Goal: Task Accomplishment & Management: Use online tool/utility

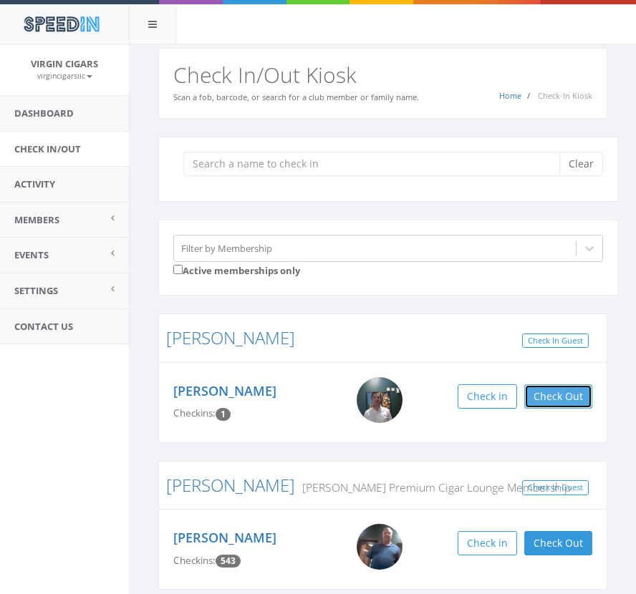
click at [570, 404] on button "Check Out" at bounding box center [558, 397] width 68 height 24
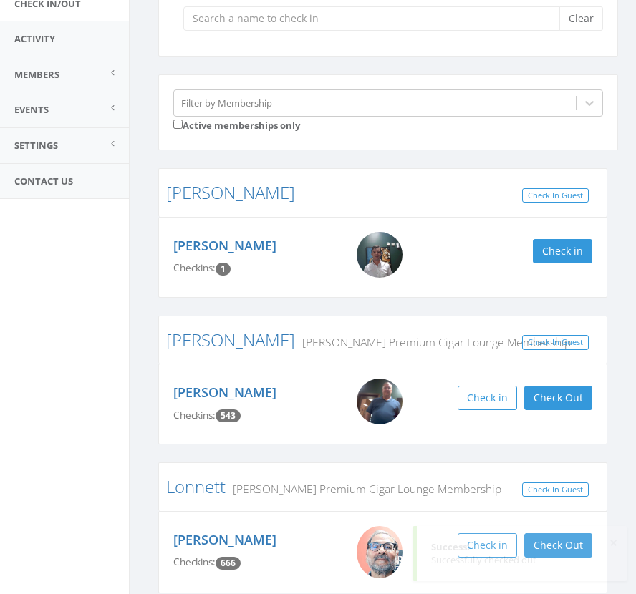
scroll to position [191, 0]
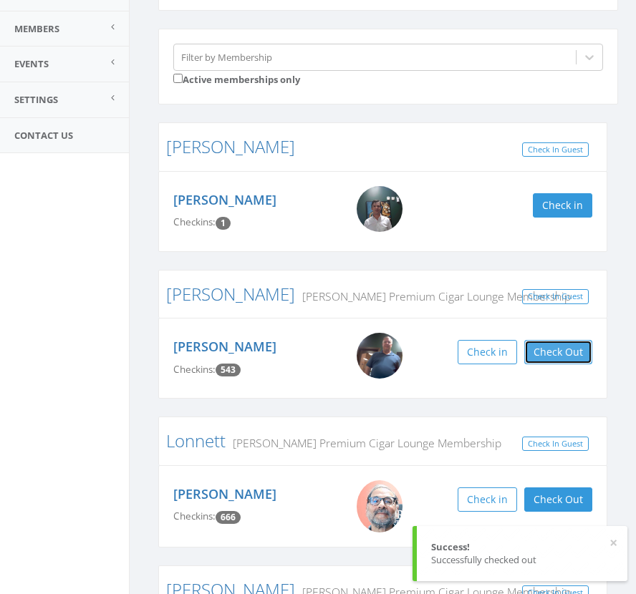
click at [560, 345] on button "Check Out" at bounding box center [558, 352] width 68 height 24
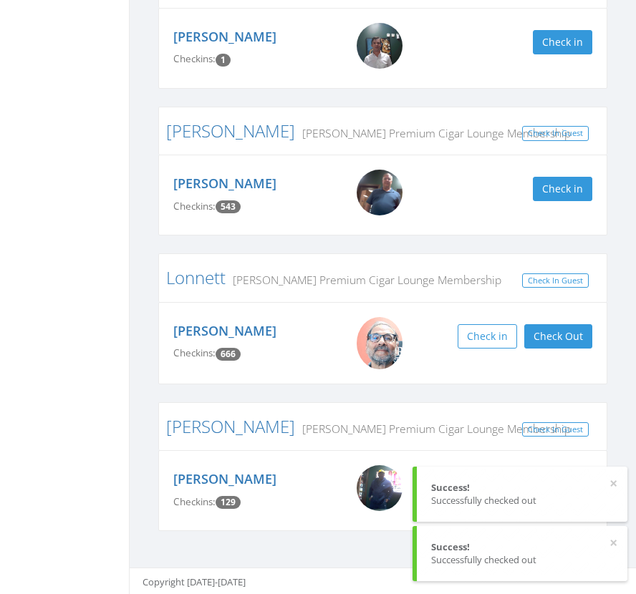
click at [564, 323] on div "Frank Lonnett Checkins: 666 In: Oct 12, 12:54 PM Check in Check Out Check Out" at bounding box center [383, 343] width 440 height 52
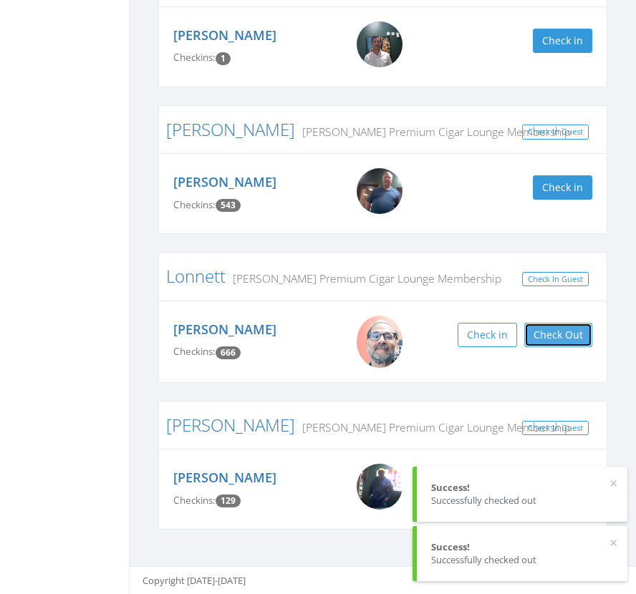
click at [578, 337] on button "Check Out" at bounding box center [558, 335] width 68 height 24
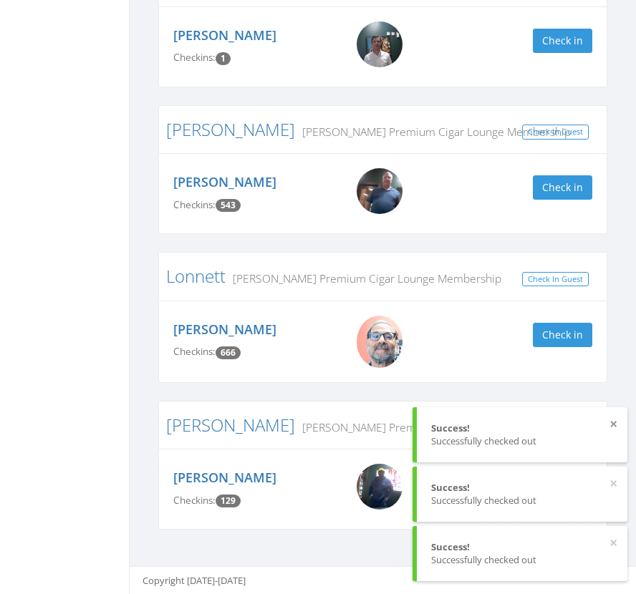
click at [613, 428] on button "×" at bounding box center [614, 425] width 8 height 14
click at [610, 486] on button "×" at bounding box center [614, 484] width 8 height 14
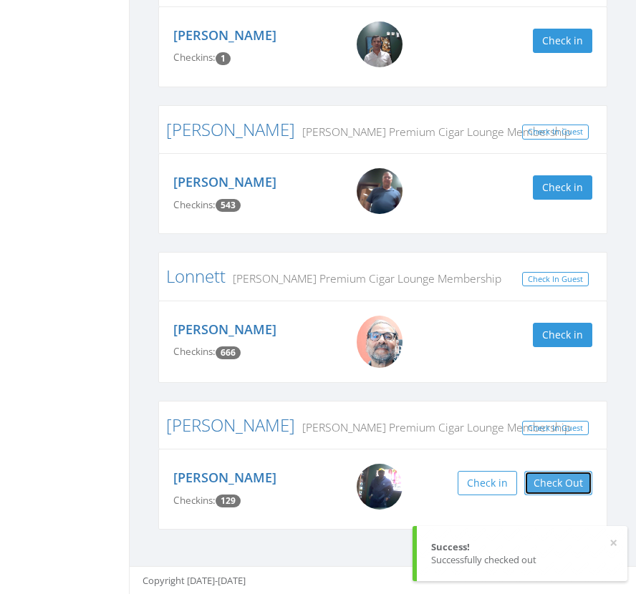
click at [572, 481] on button "Check Out" at bounding box center [558, 483] width 68 height 24
click at [611, 545] on button "×" at bounding box center [614, 543] width 8 height 14
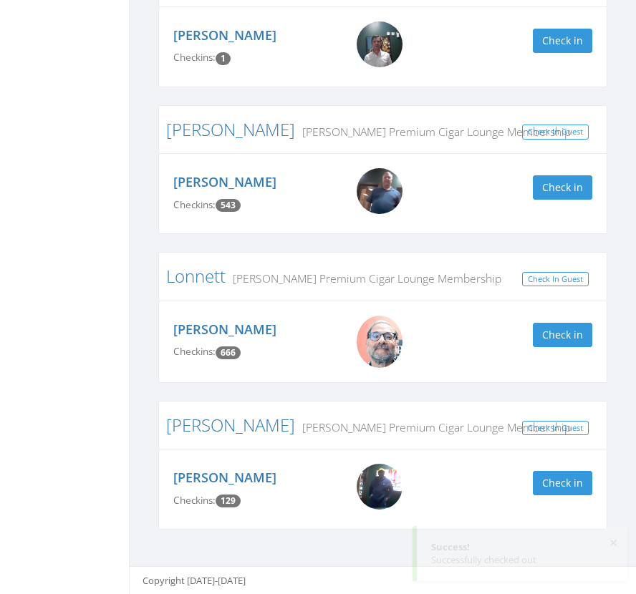
scroll to position [0, 0]
